Goal: Transaction & Acquisition: Purchase product/service

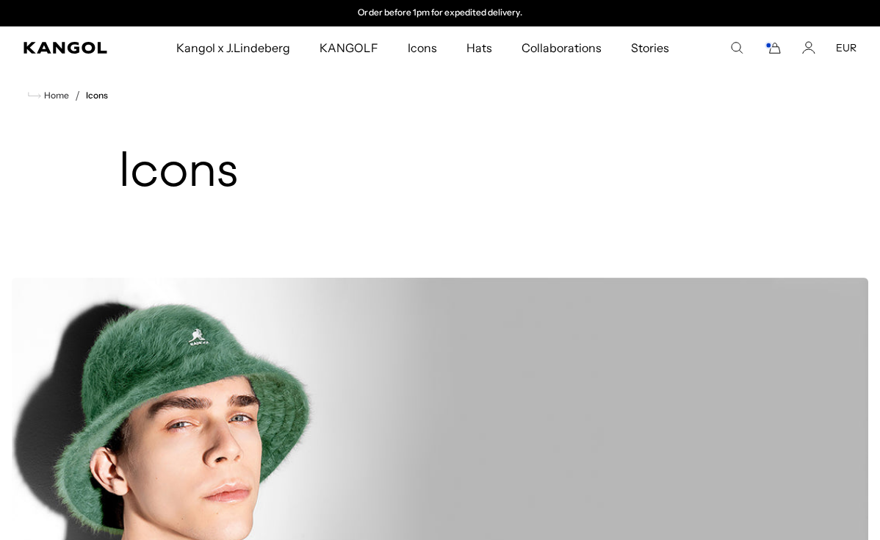
click at [770, 48] on rect "Cart" at bounding box center [768, 46] width 6 height 6
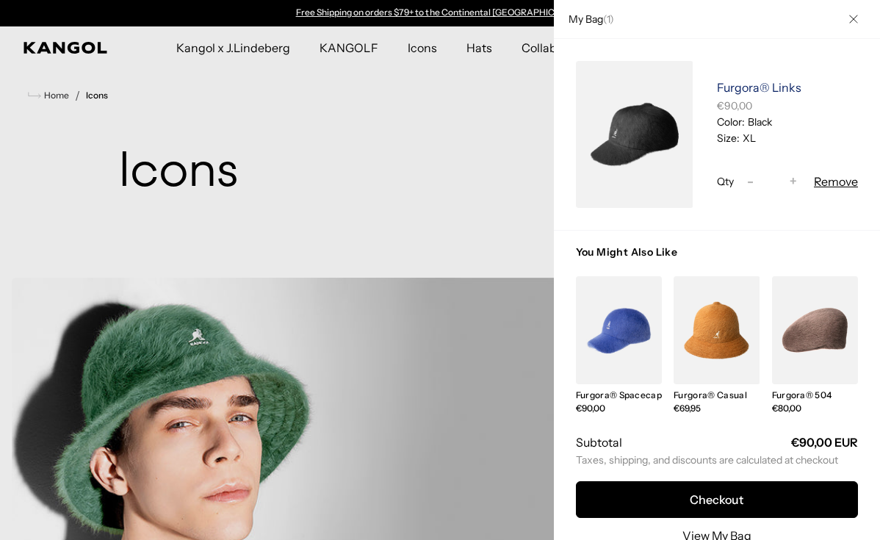
click at [731, 84] on link "Furgora® Links" at bounding box center [759, 87] width 84 height 15
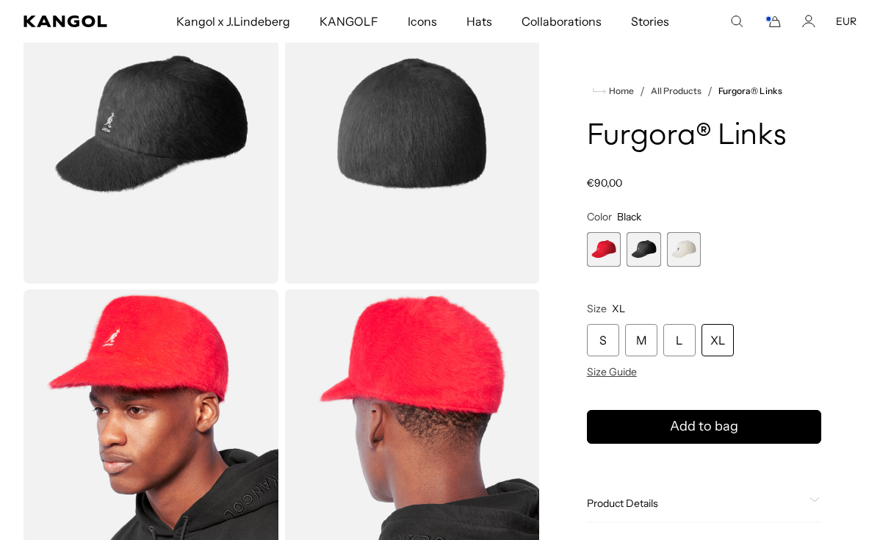
scroll to position [130, 0]
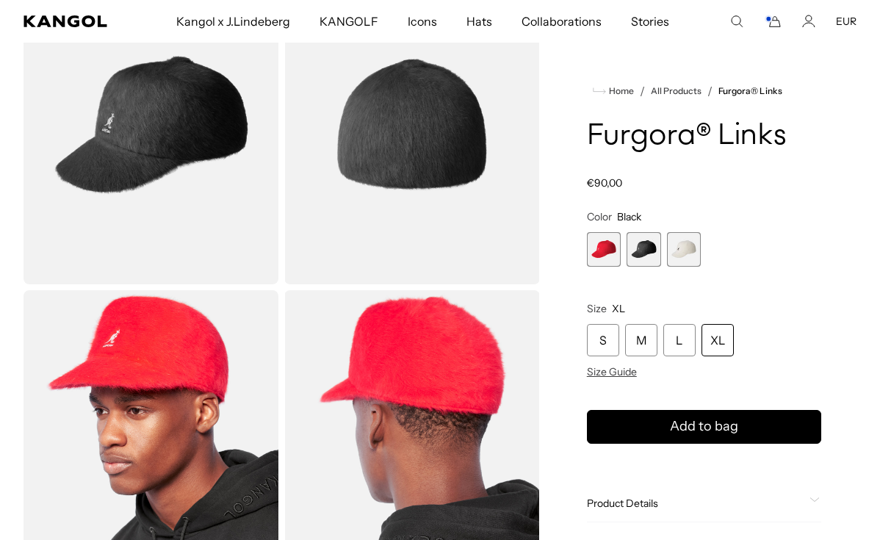
click at [718, 336] on div "XL" at bounding box center [717, 340] width 32 height 32
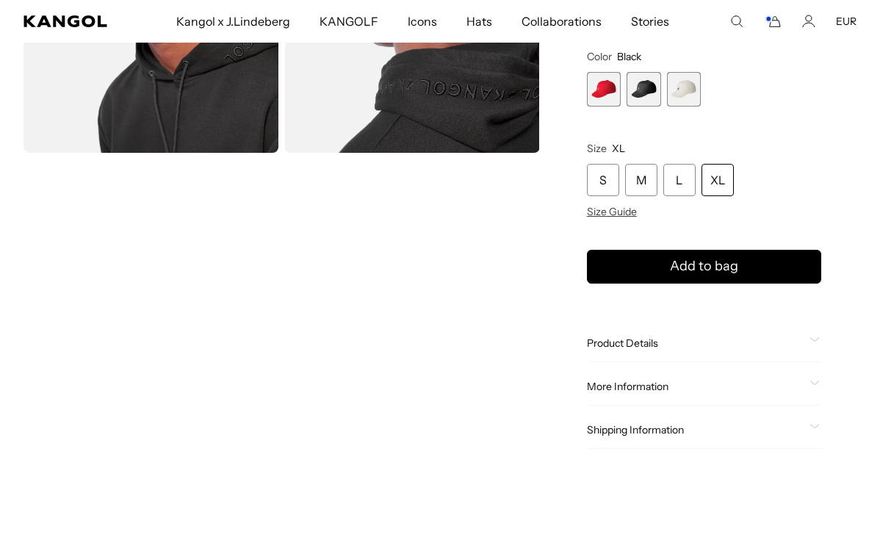
scroll to position [0, 303]
click at [647, 344] on span "Product Details" at bounding box center [695, 342] width 217 height 13
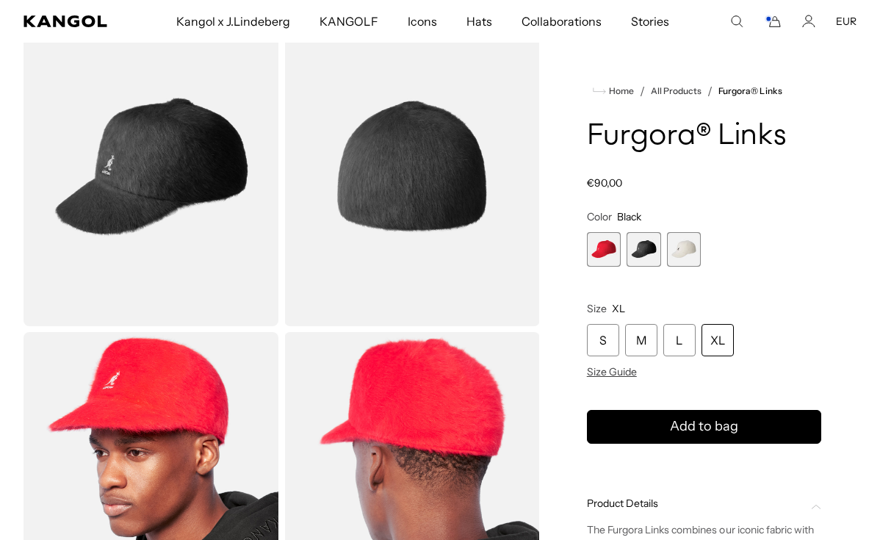
scroll to position [120, 0]
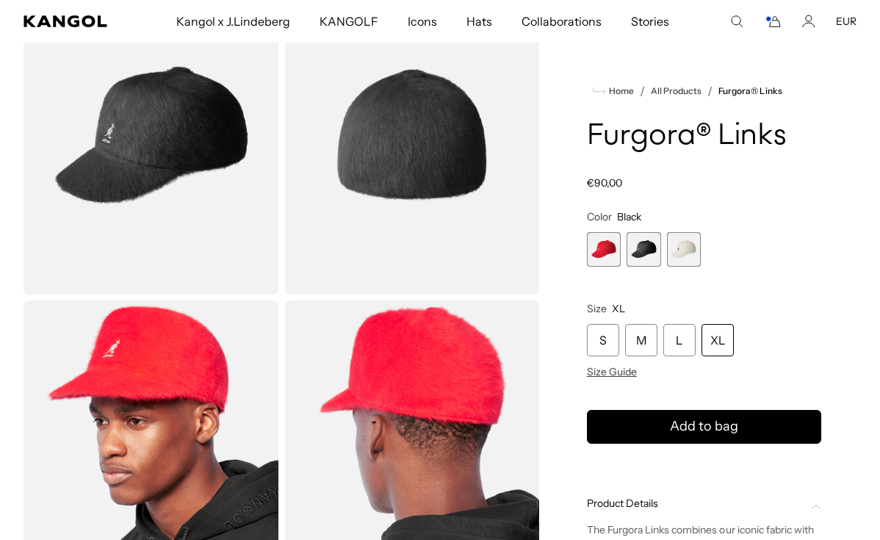
click at [473, 220] on img "Gallery Viewer" at bounding box center [411, 135] width 255 height 319
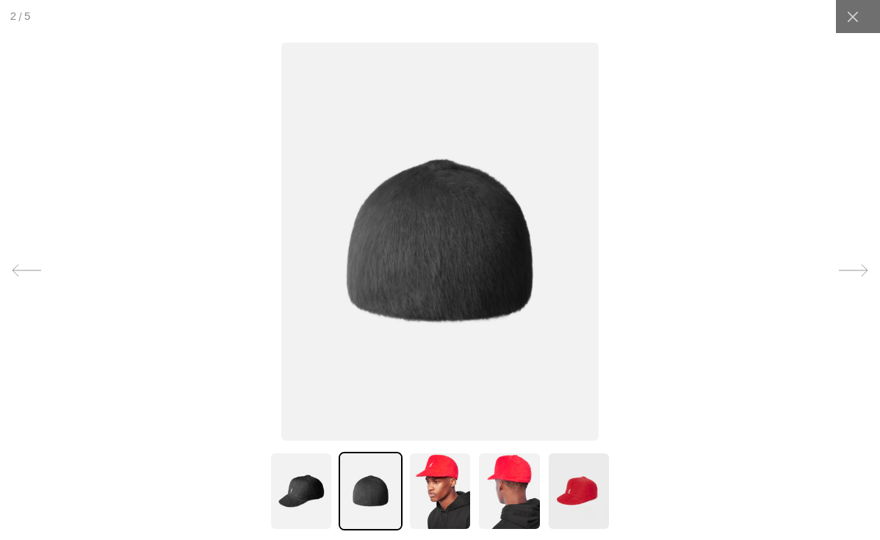
scroll to position [0, 0]
click at [422, 465] on img at bounding box center [439, 491] width 63 height 79
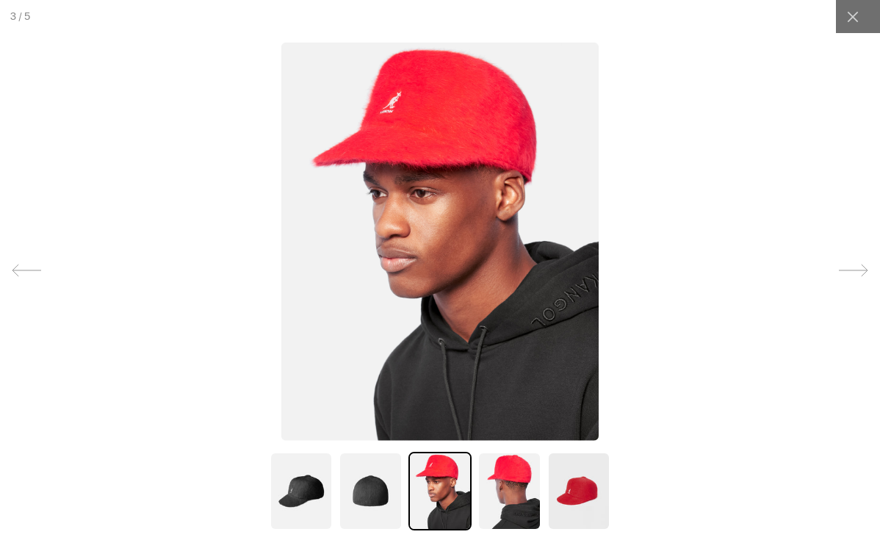
click at [475, 480] on div at bounding box center [440, 491] width 347 height 79
click at [521, 486] on img at bounding box center [508, 491] width 63 height 79
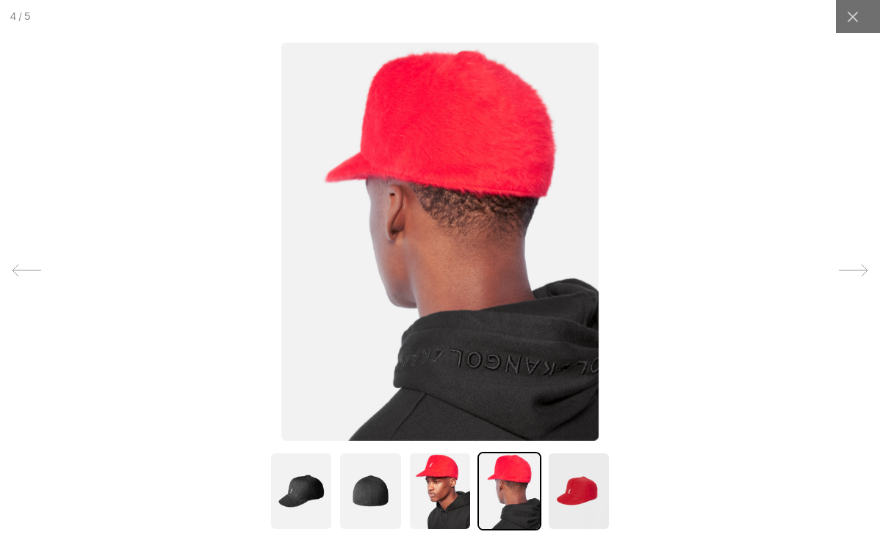
scroll to position [0, 0]
click at [599, 523] on img at bounding box center [578, 491] width 63 height 79
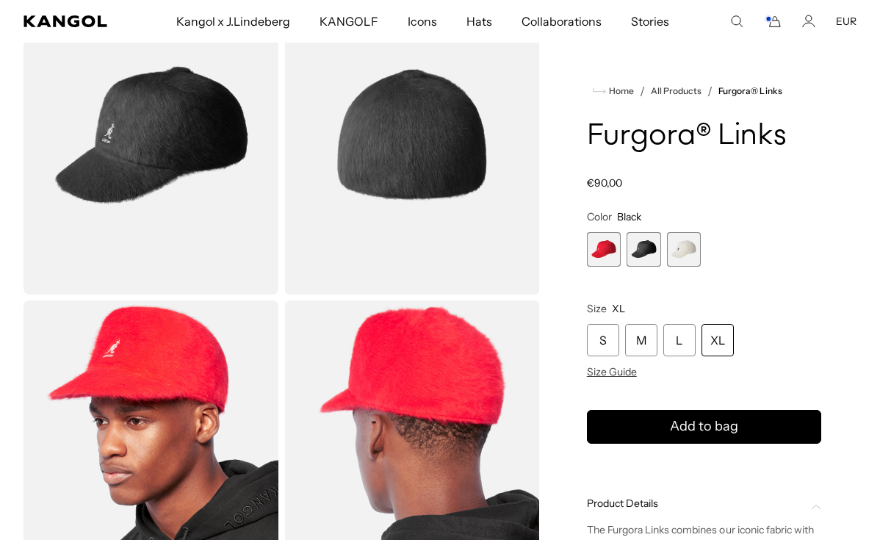
click at [774, 20] on icon "Cart" at bounding box center [773, 21] width 18 height 13
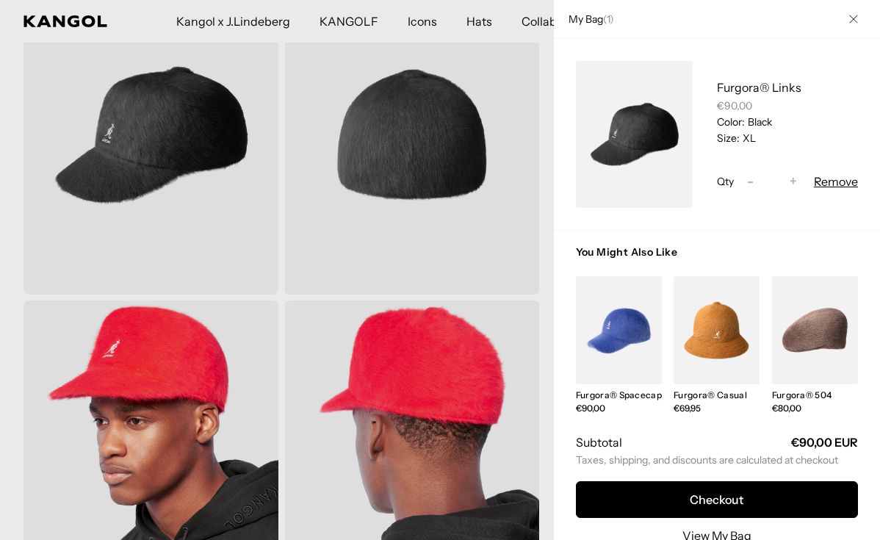
scroll to position [0, 303]
click at [68, 20] on div at bounding box center [440, 270] width 880 height 540
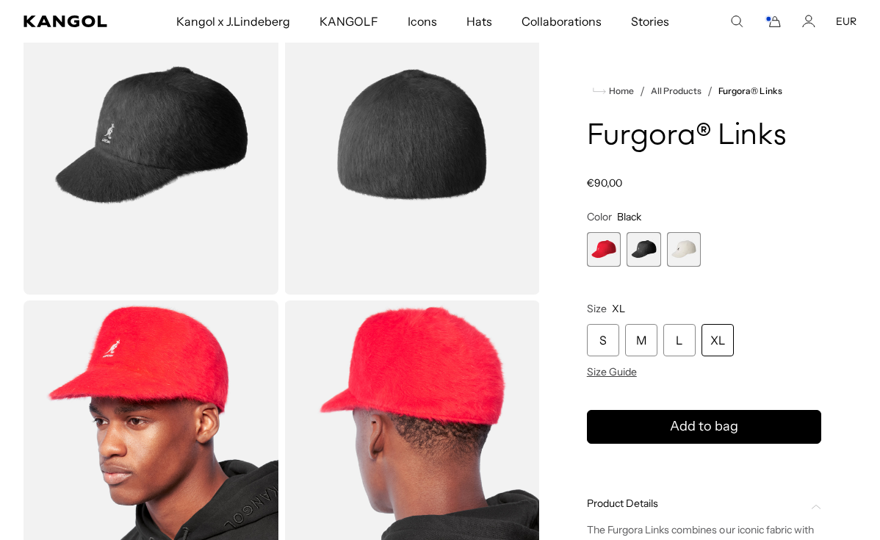
scroll to position [0, 0]
click at [68, 20] on icon "Kangol" at bounding box center [65, 21] width 83 height 12
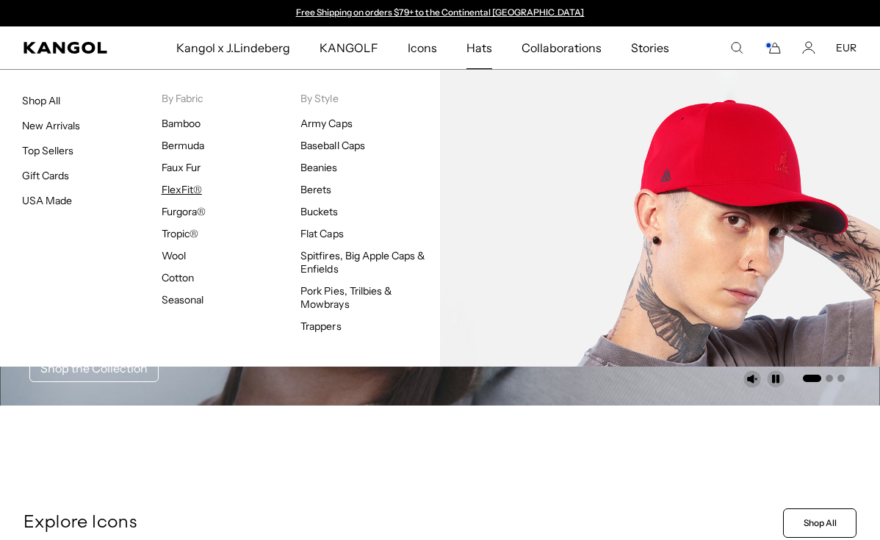
click at [190, 192] on link "FlexFit®" at bounding box center [182, 189] width 40 height 13
